Goal: Information Seeking & Learning: Learn about a topic

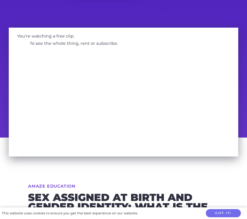
click at [216, 212] on button "Got it!" at bounding box center [222, 214] width 35 height 8
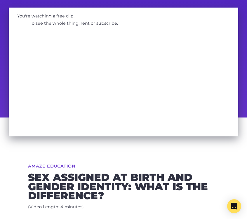
scroll to position [46, 0]
